Goal: Check status: Check status

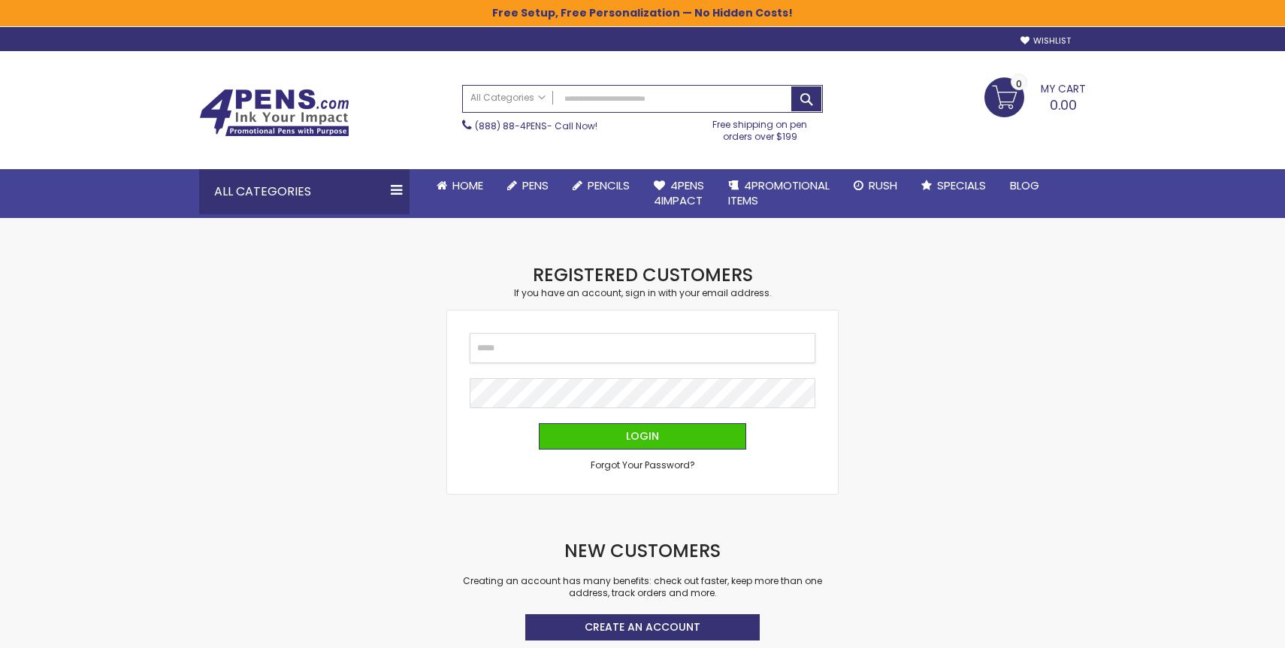
click at [540, 355] on input "Email" at bounding box center [643, 348] width 346 height 30
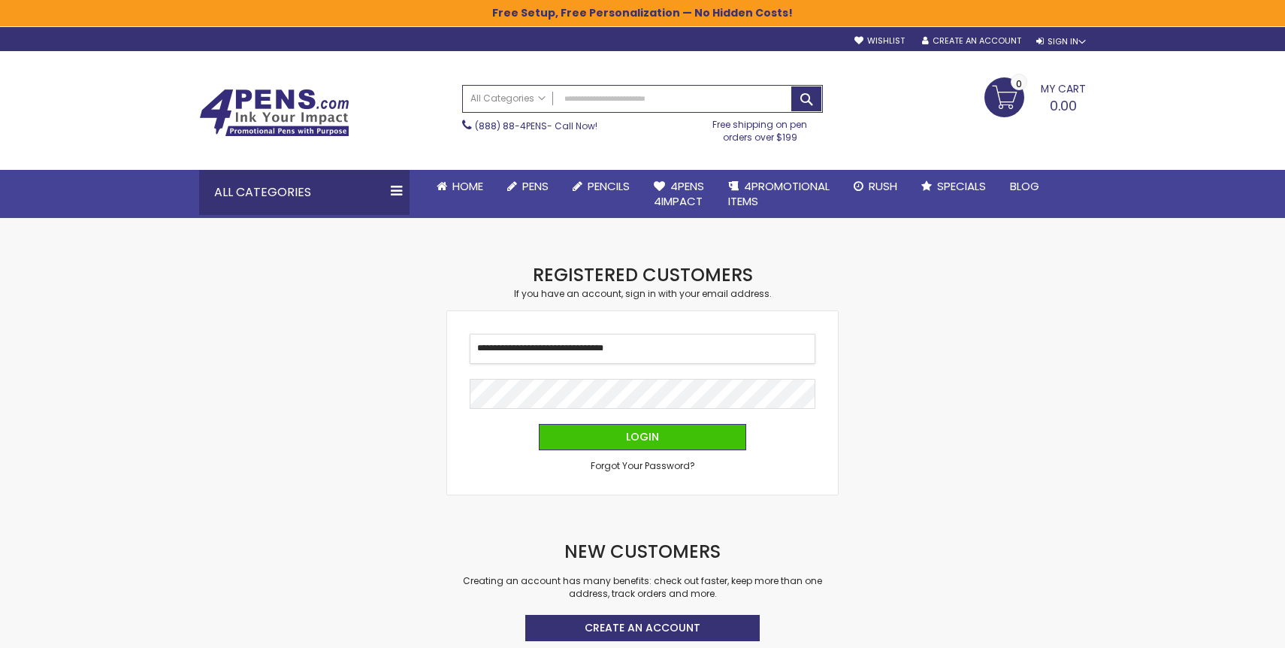
type input "**********"
click at [539, 424] on button "Login" at bounding box center [642, 437] width 207 height 26
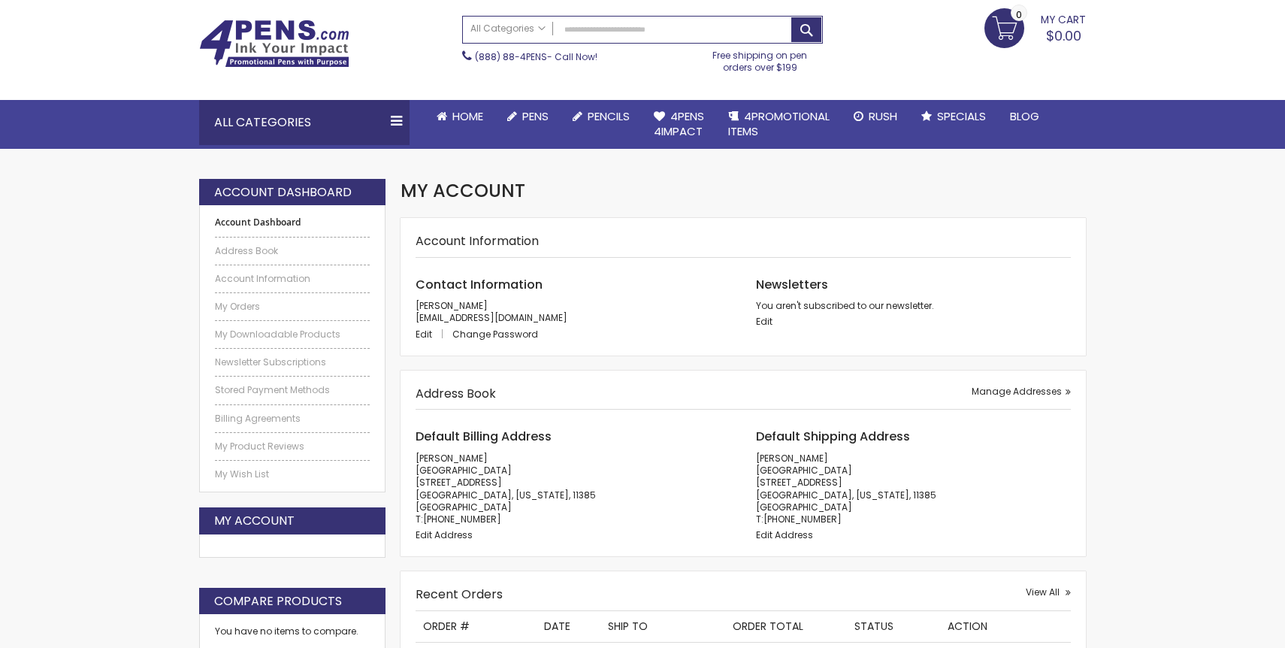
scroll to position [90, 0]
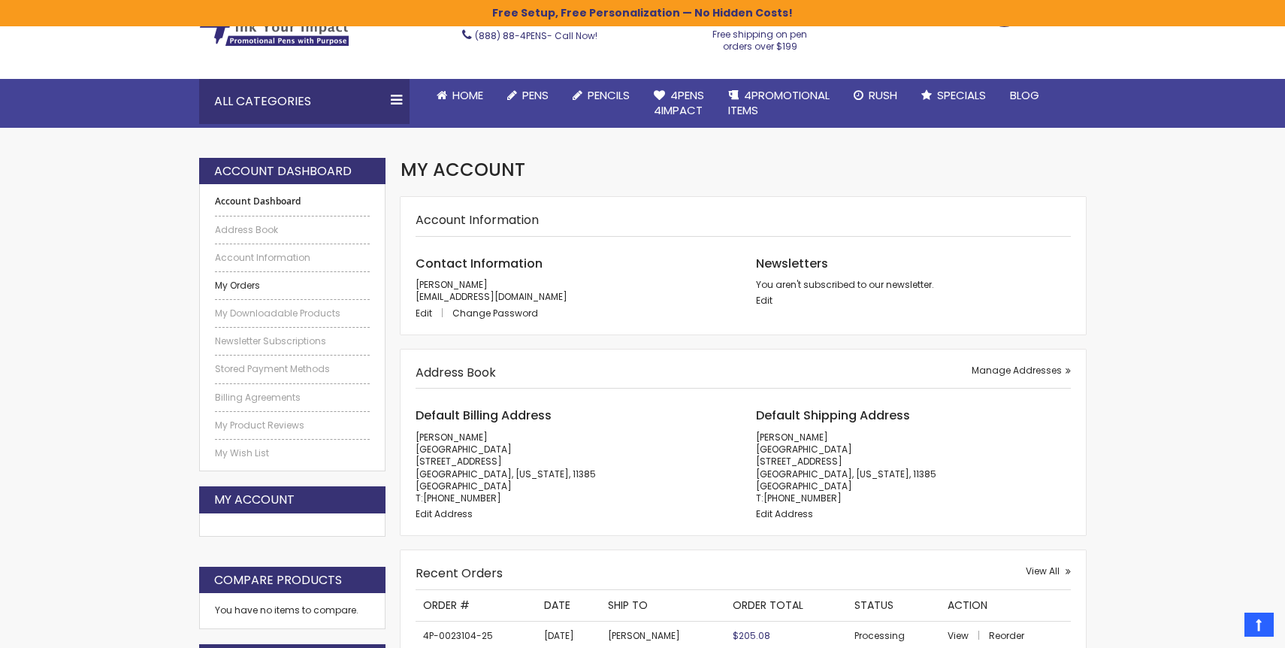
click at [248, 289] on link "My Orders" at bounding box center [292, 286] width 155 height 12
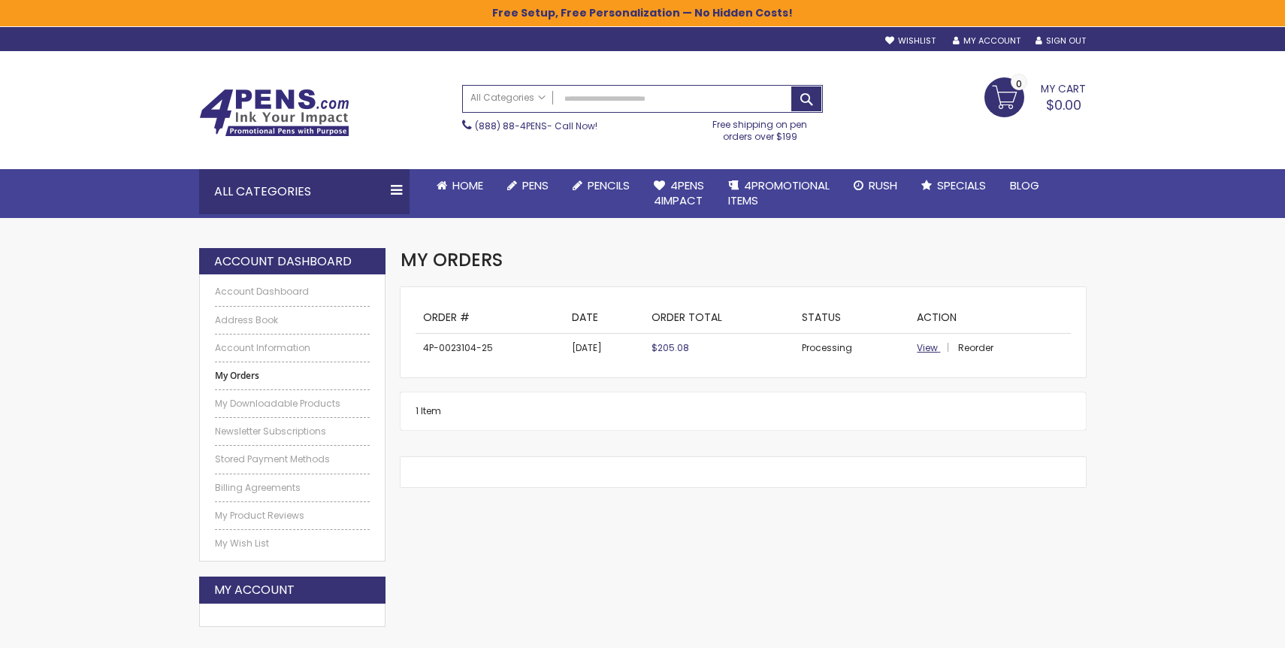
click at [930, 346] on span "View" at bounding box center [927, 347] width 21 height 13
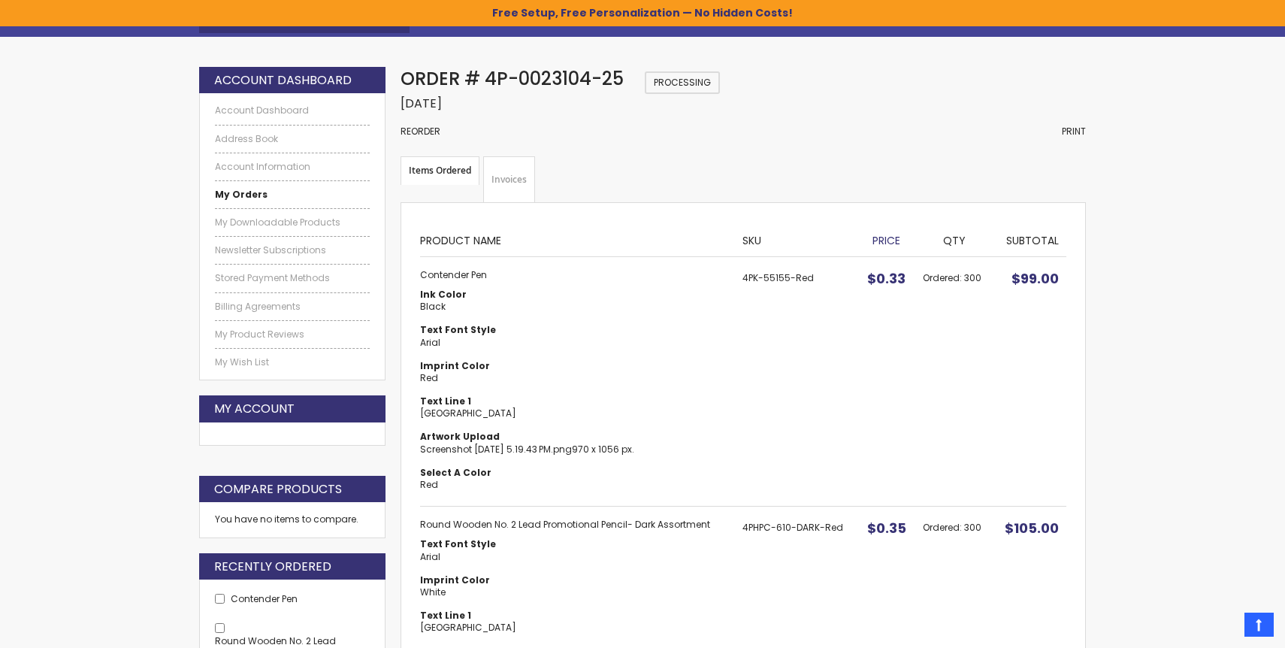
scroll to position [177, 0]
